Goal: Transaction & Acquisition: Purchase product/service

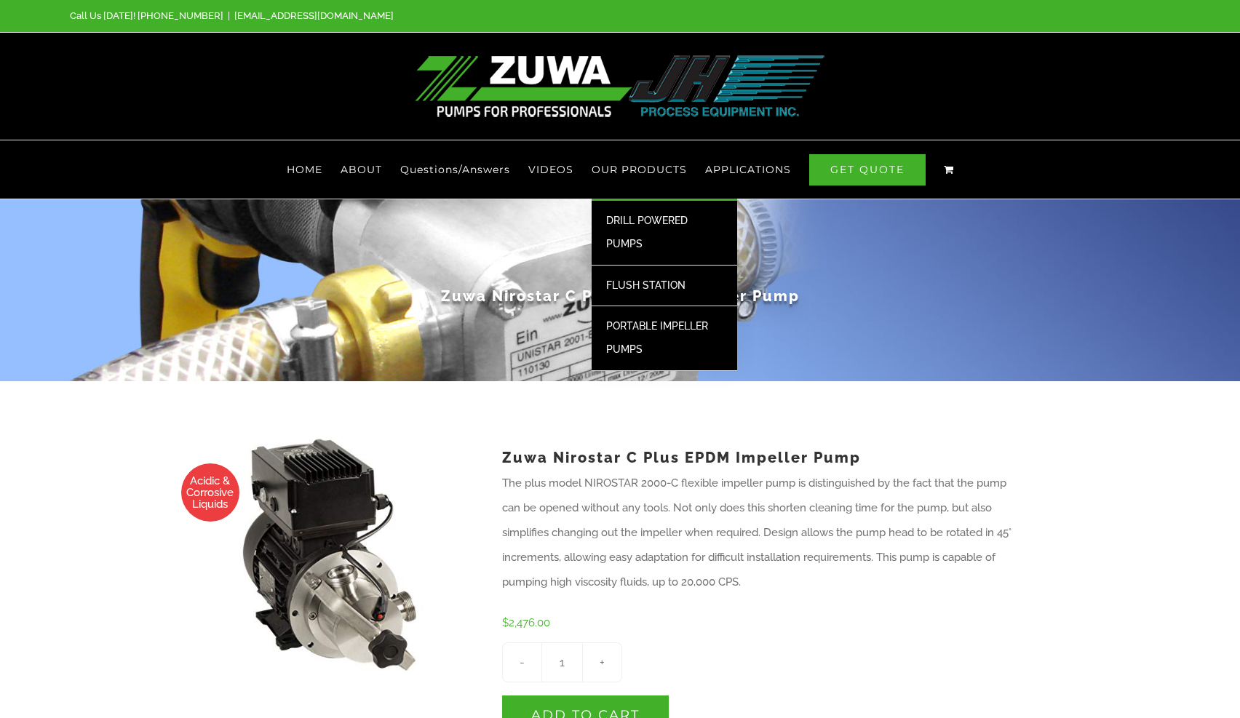
click at [675, 222] on span "DRILL POWERED PUMPS" at bounding box center [647, 232] width 82 height 35
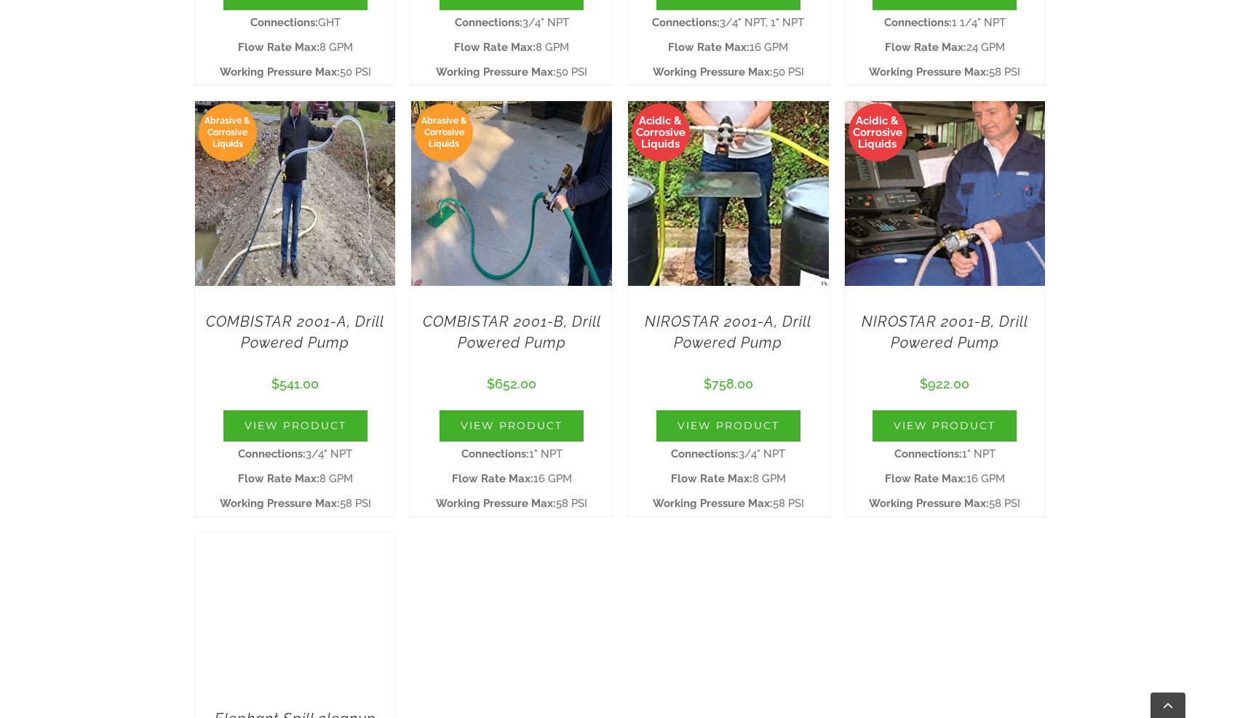
scroll to position [801, 0]
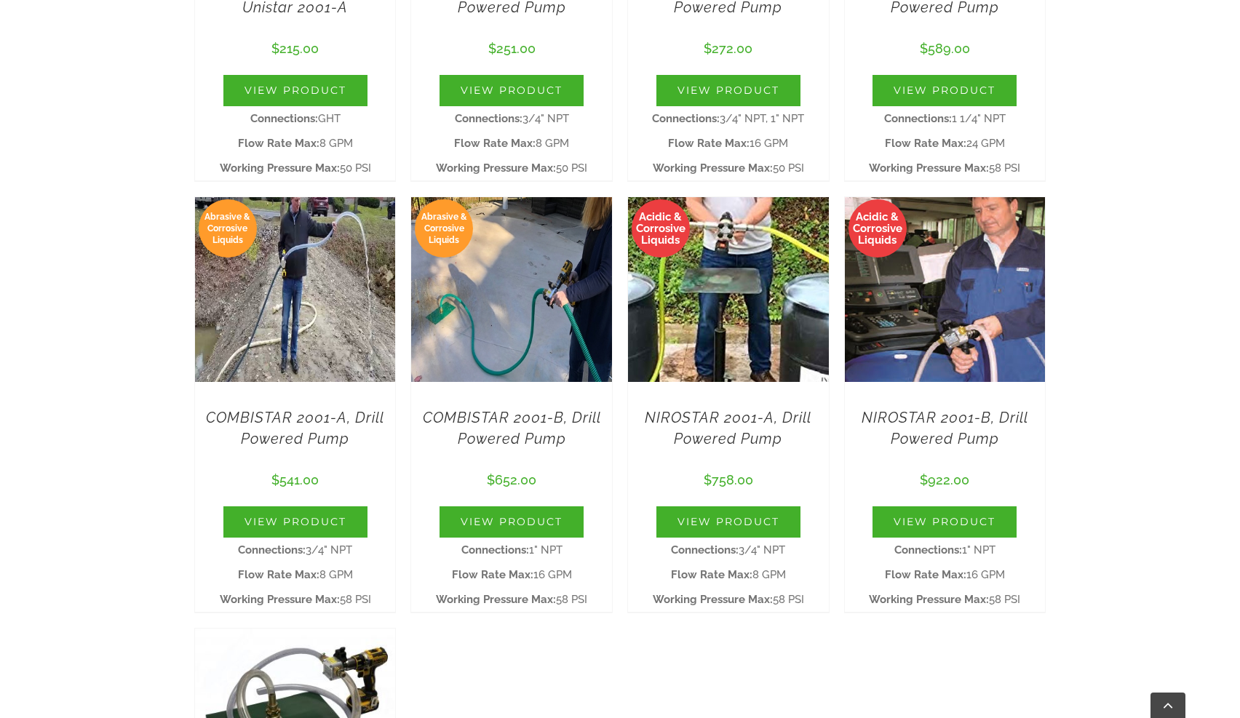
click at [764, 344] on img at bounding box center [728, 289] width 201 height 239
click at [736, 435] on link "NIROSTAR 2001-A, Drill Powered Pump" at bounding box center [728, 428] width 167 height 39
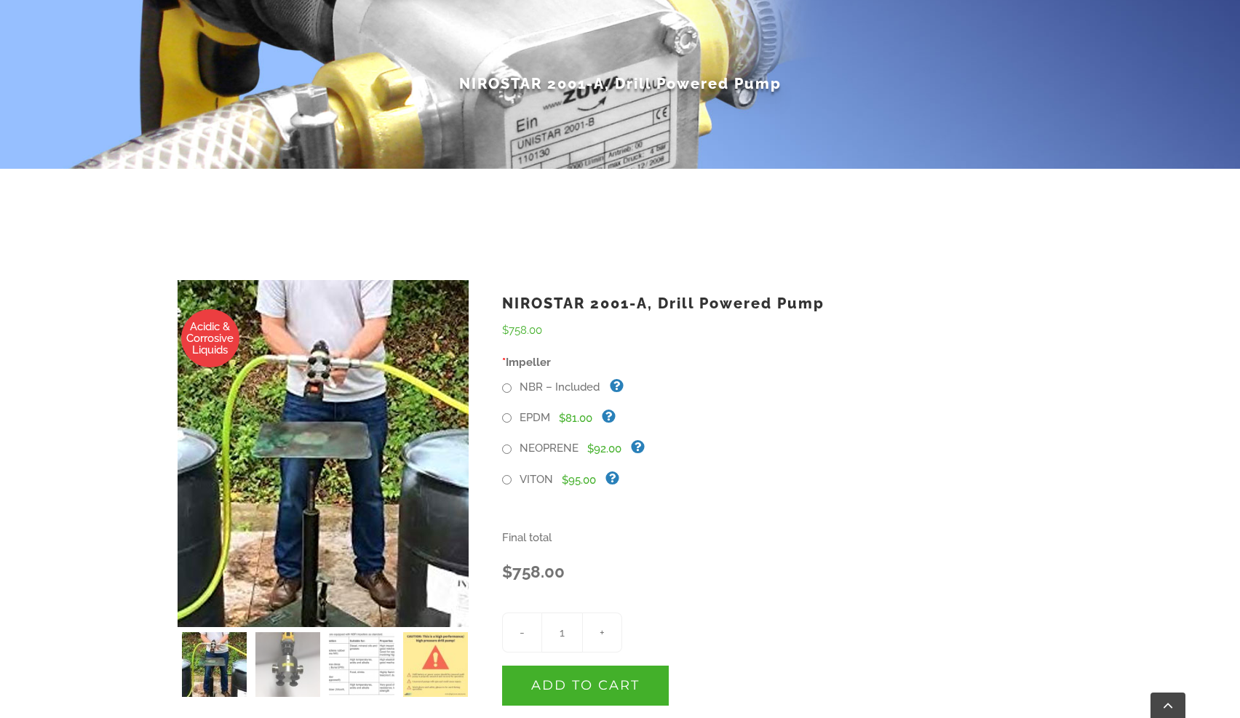
scroll to position [218, 0]
